Goal: Task Accomplishment & Management: Complete application form

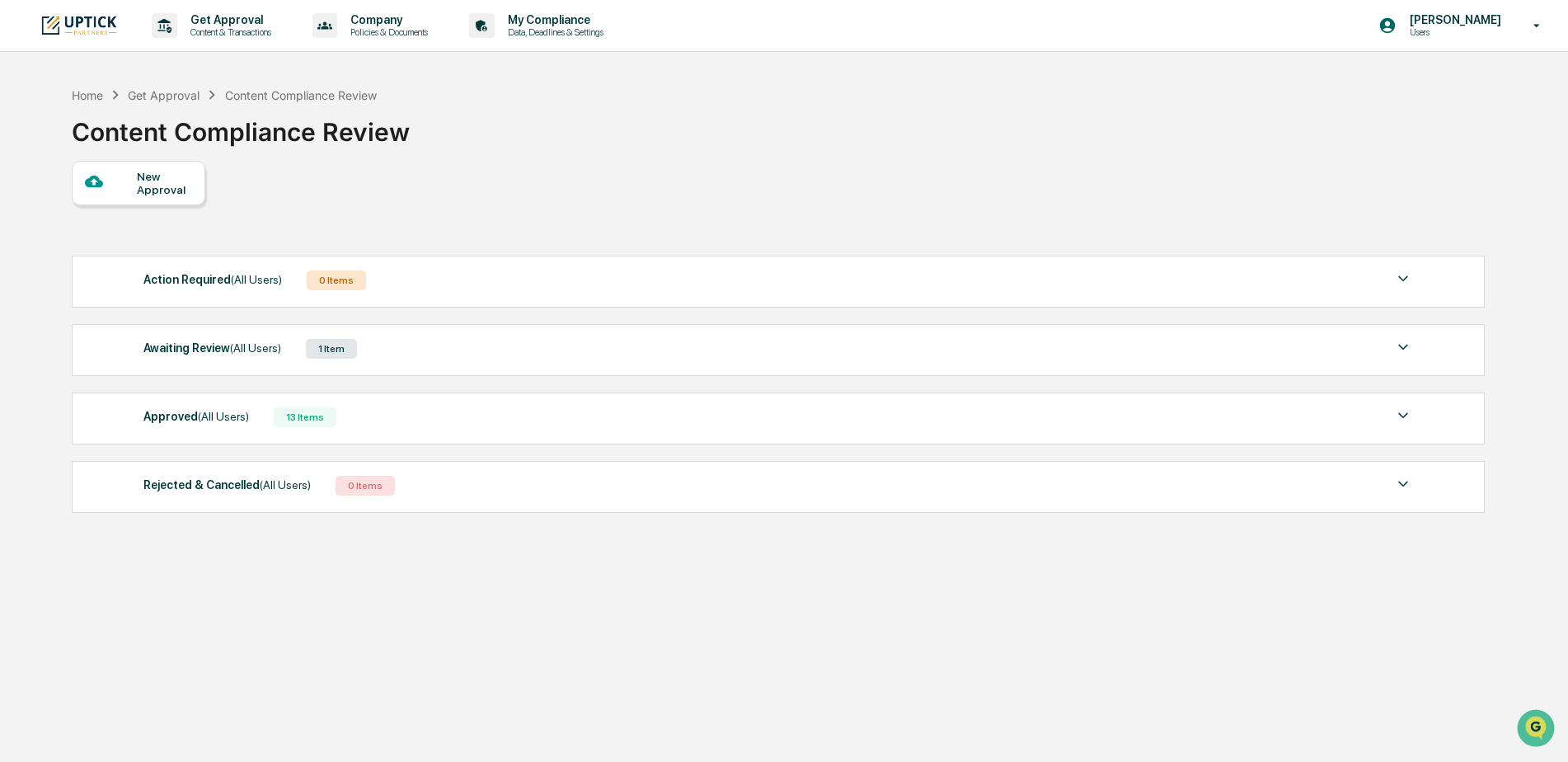
click at [151, 178] on div "New Approval" at bounding box center [164, 183] width 55 height 27
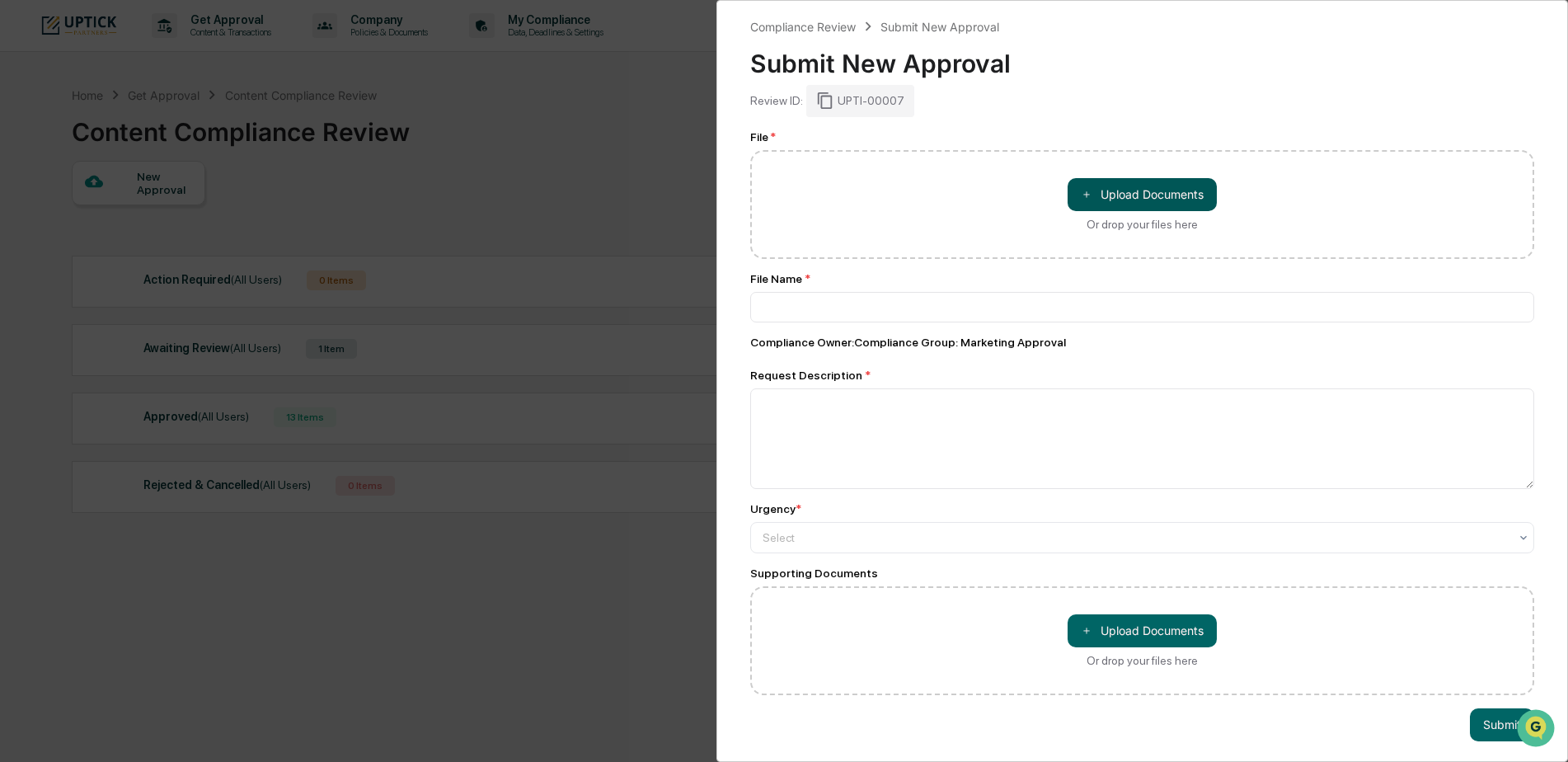
click at [1132, 191] on button "＋ Upload Documents" at bounding box center [1142, 195] width 149 height 33
type input "**********"
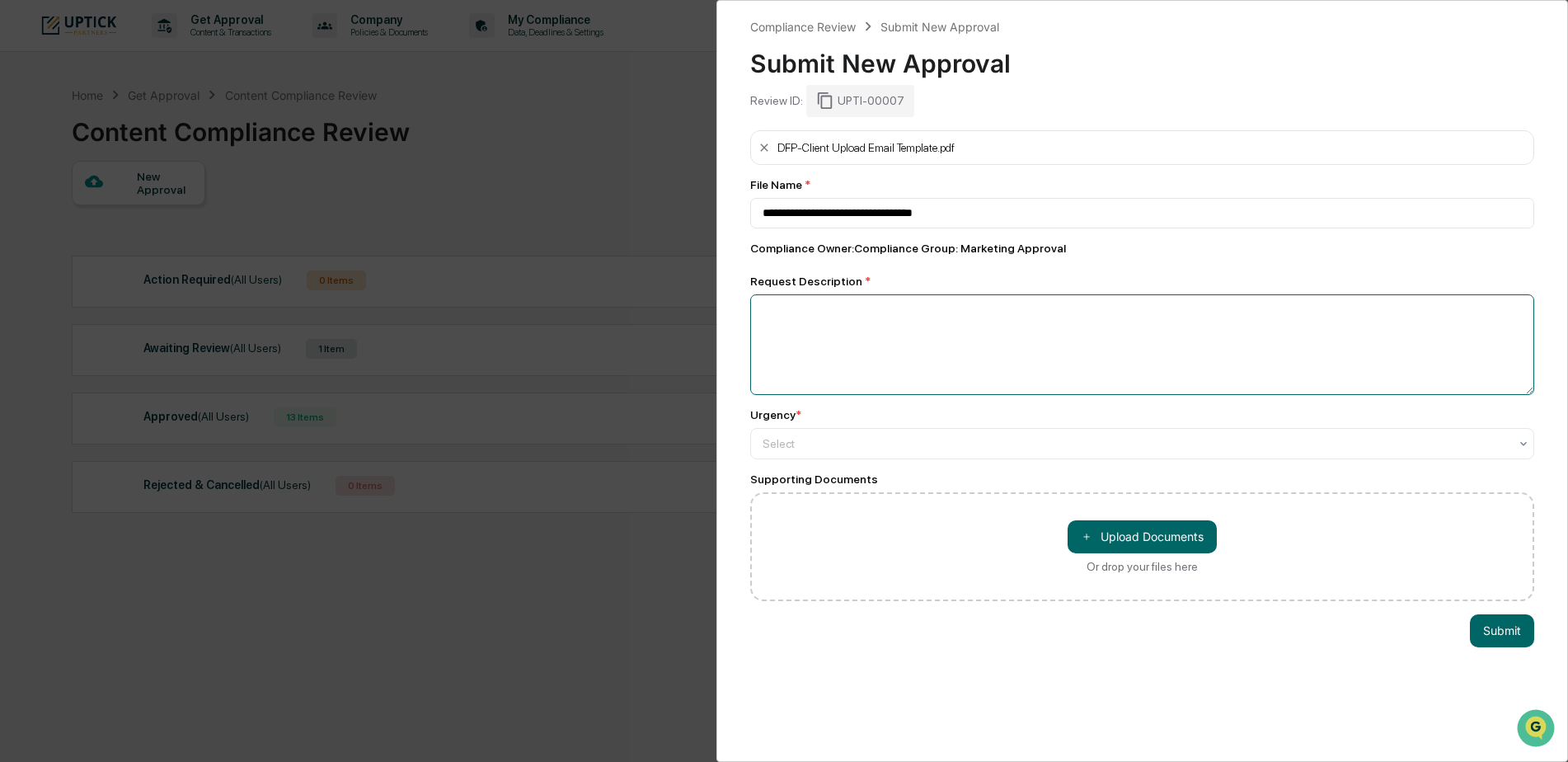
click at [903, 343] on textarea at bounding box center [1142, 344] width 784 height 101
type textarea "**********"
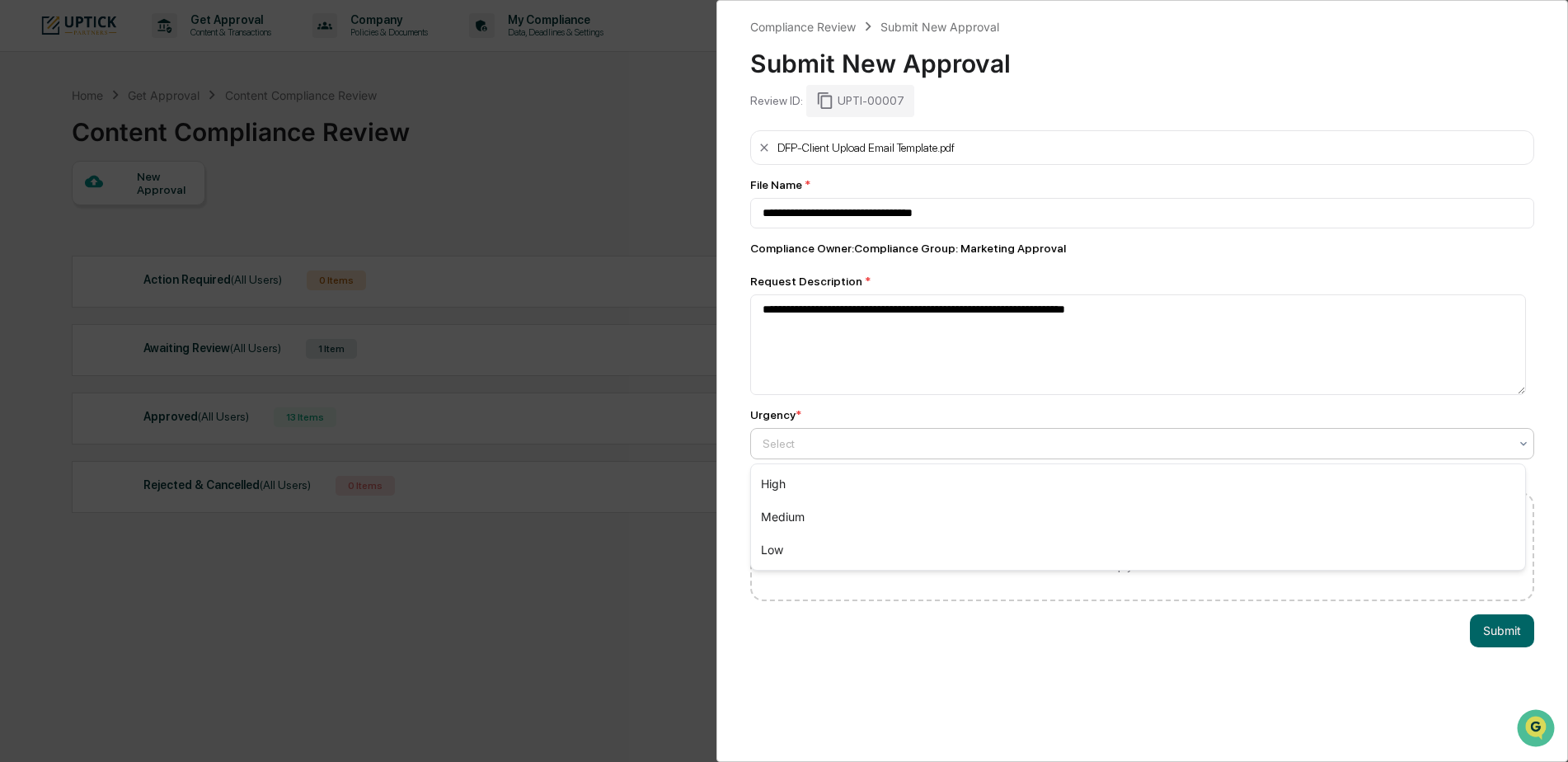
click at [795, 450] on div at bounding box center [1135, 443] width 746 height 16
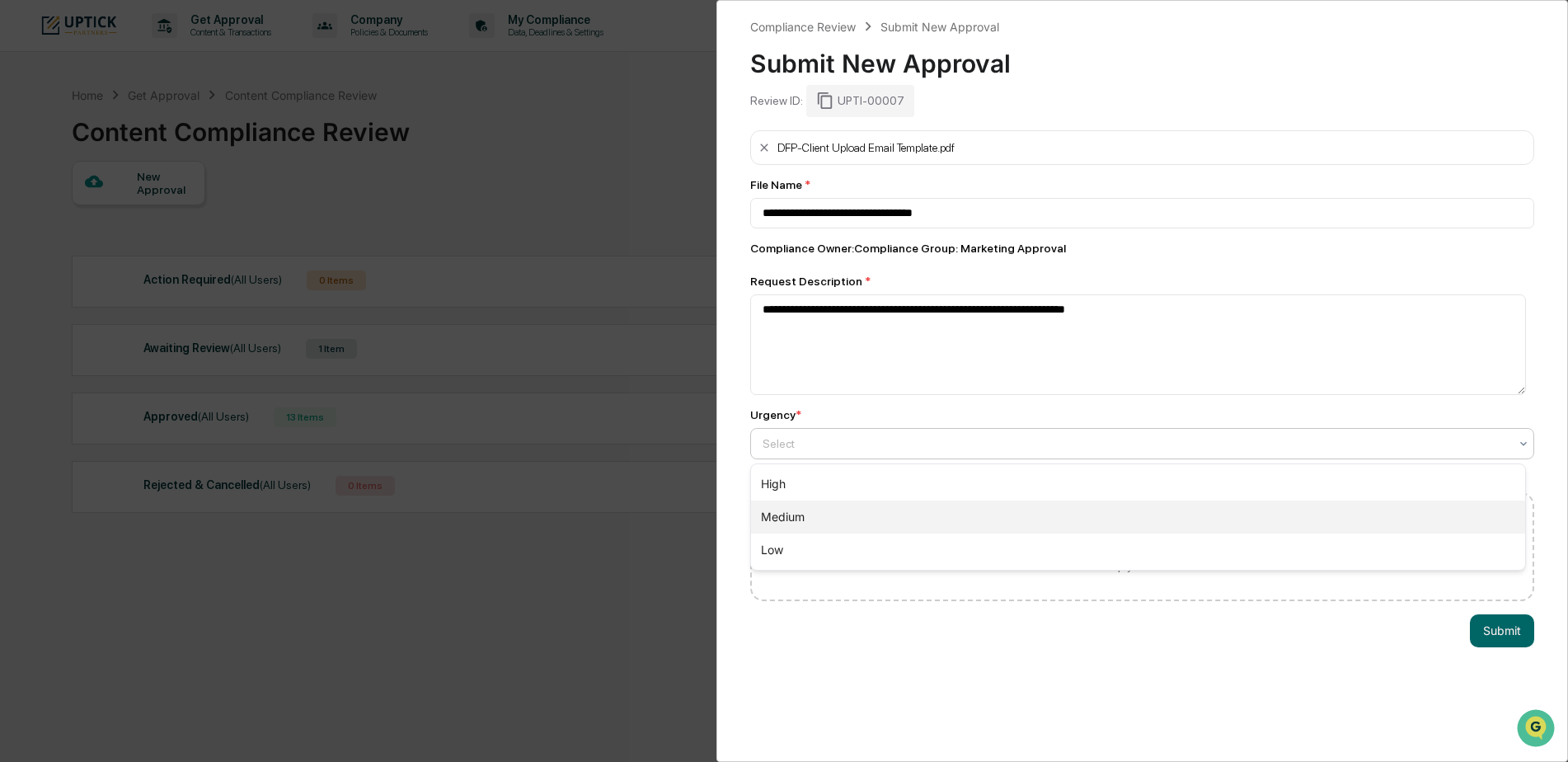
click at [781, 512] on div "Medium" at bounding box center [1138, 516] width 775 height 33
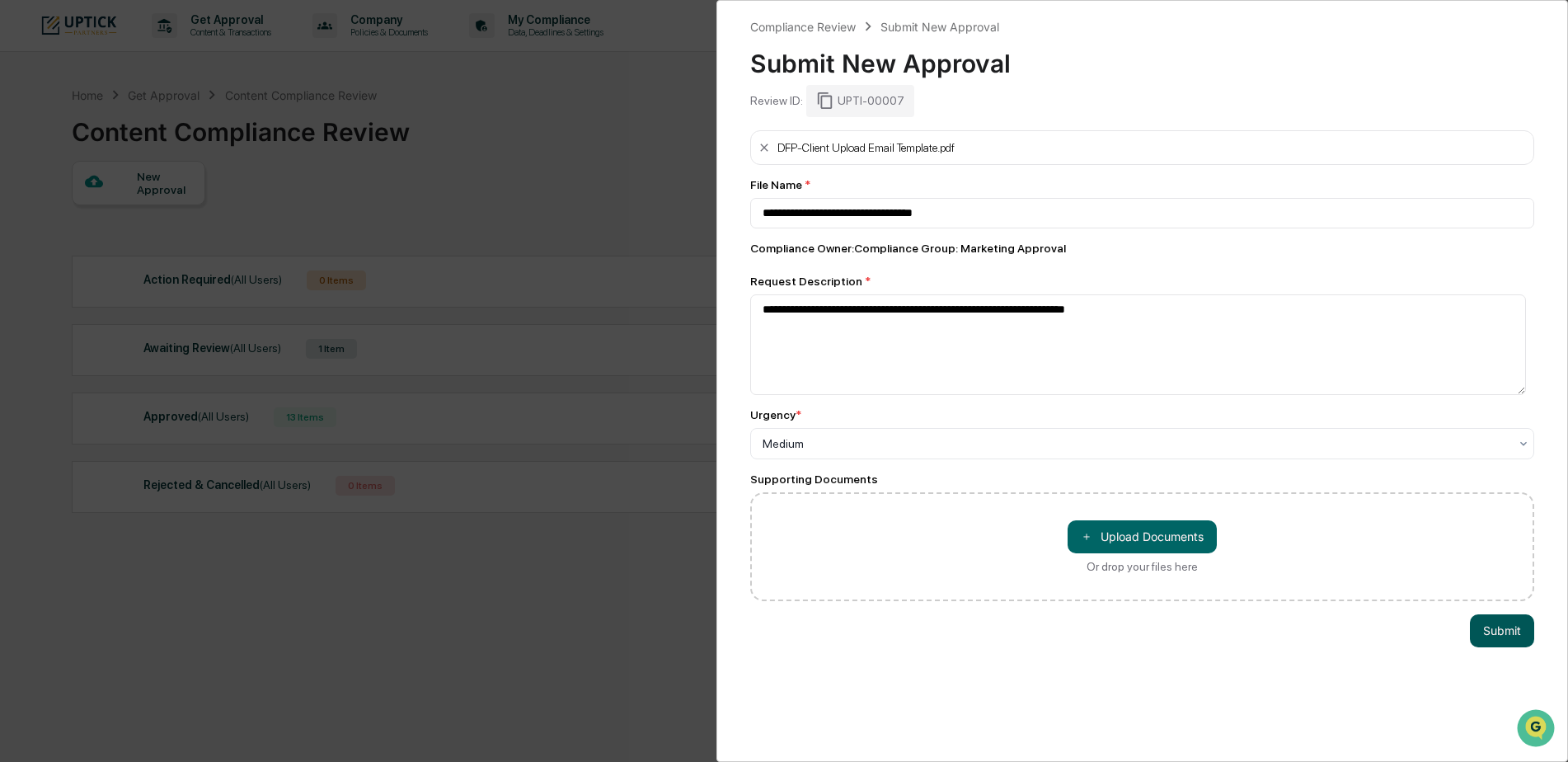
click at [1512, 630] on button "Submit" at bounding box center [1503, 630] width 65 height 33
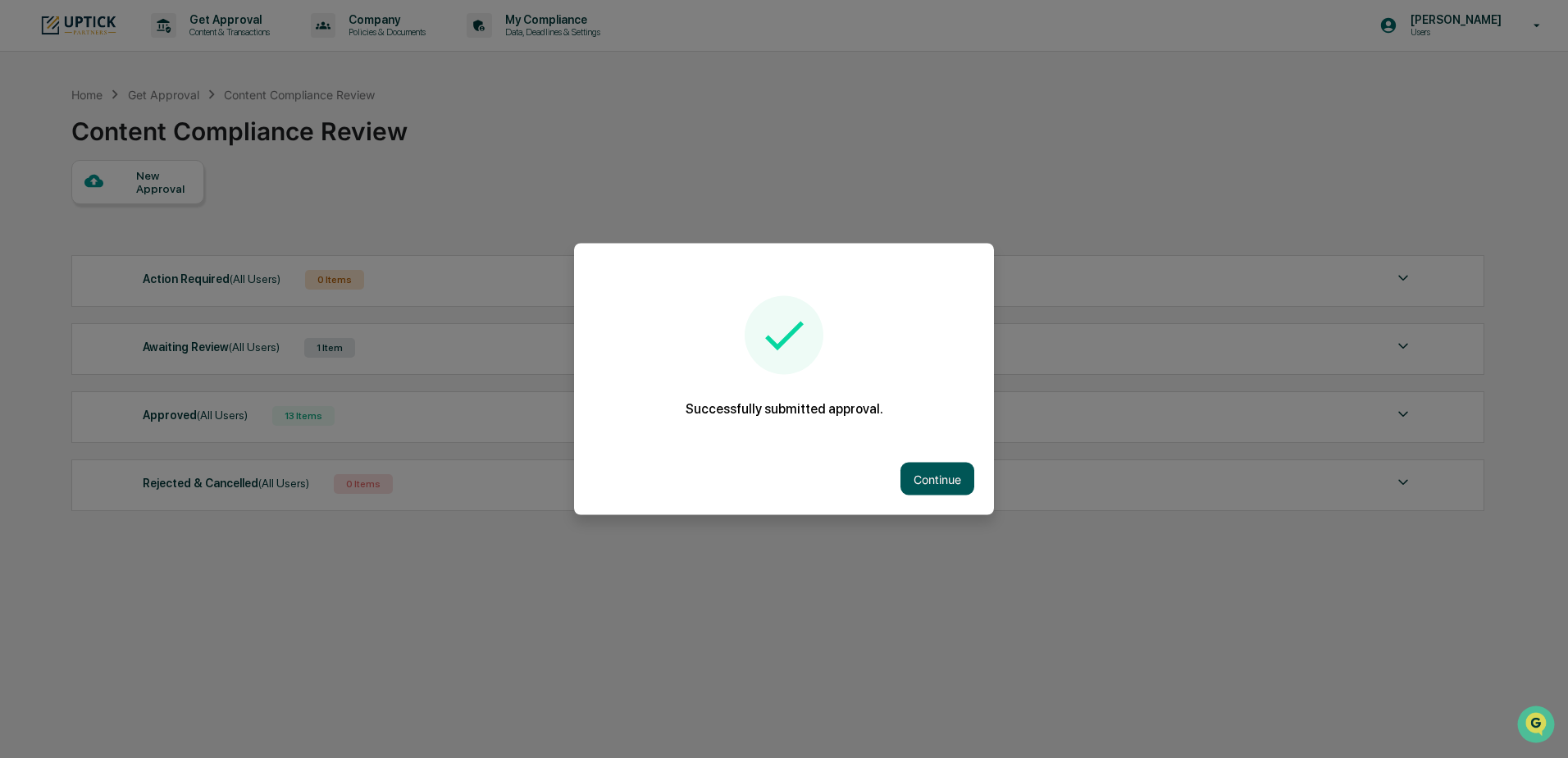
click at [914, 483] on button "Continue" at bounding box center [937, 479] width 74 height 33
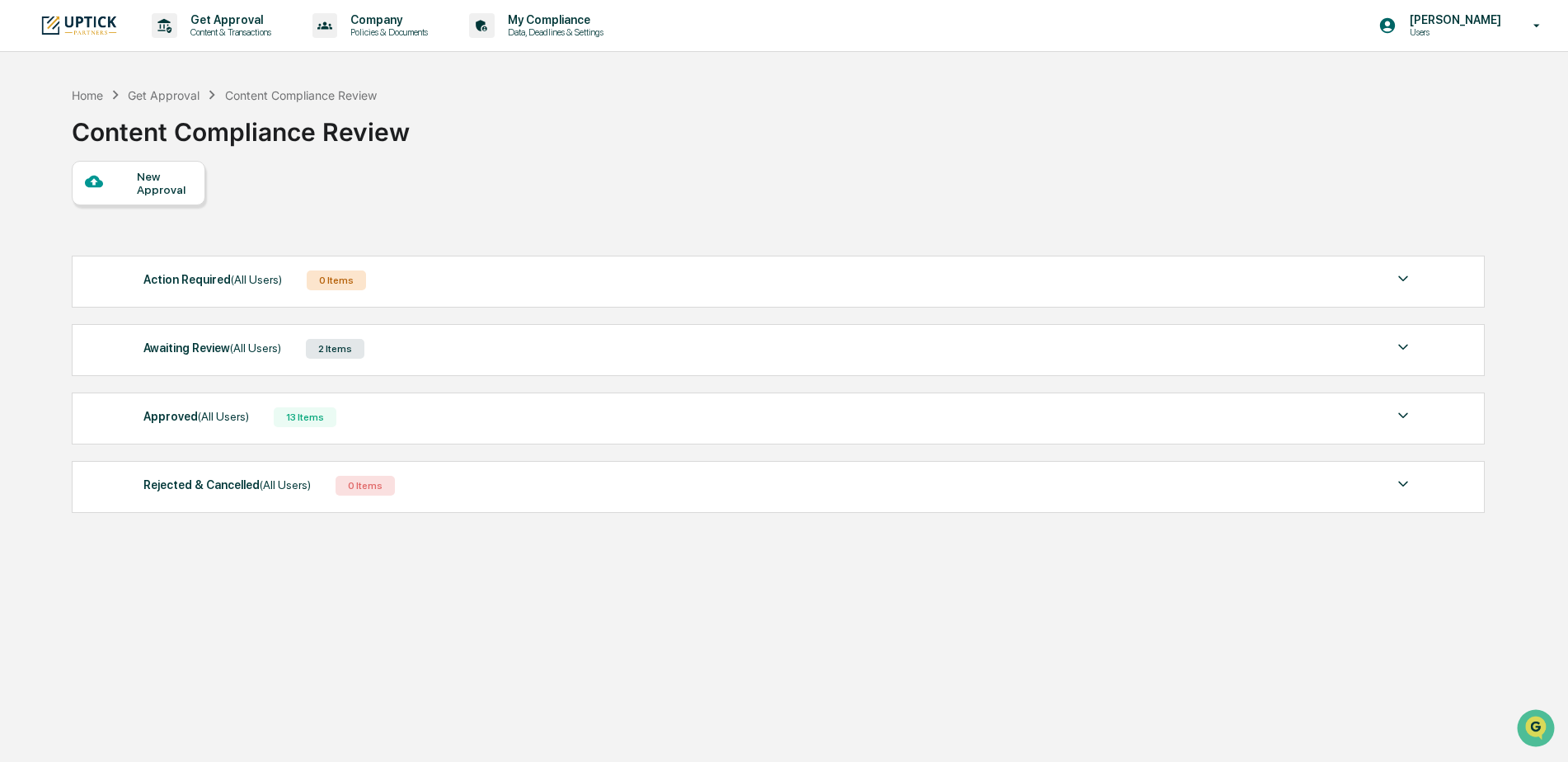
click at [417, 356] on div "Awaiting Review (All Users) 2 Items" at bounding box center [778, 348] width 1270 height 23
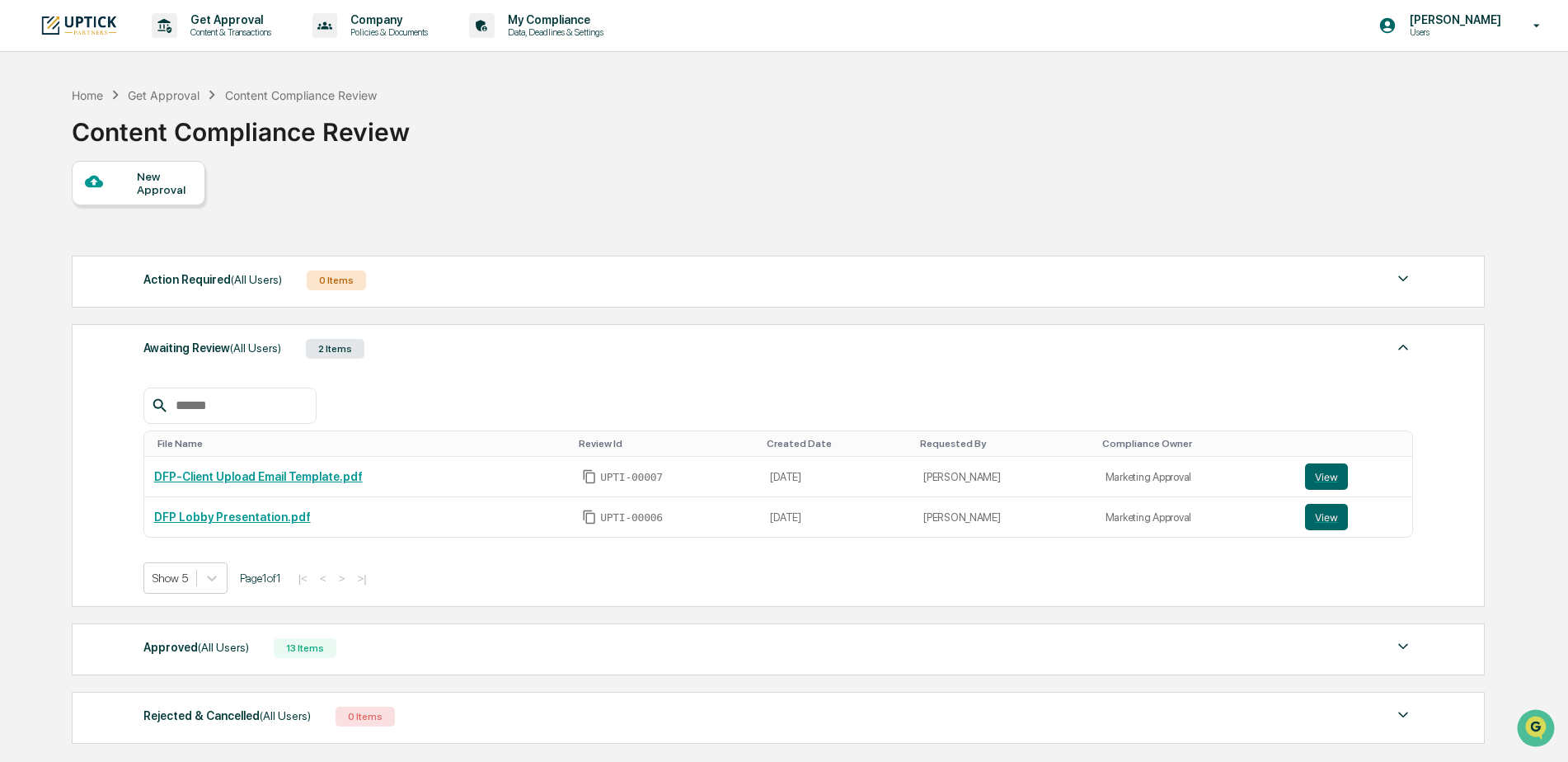
click at [417, 356] on div "Awaiting Review (All Users) 2 Items" at bounding box center [778, 348] width 1270 height 23
